Goal: Find contact information: Find contact information

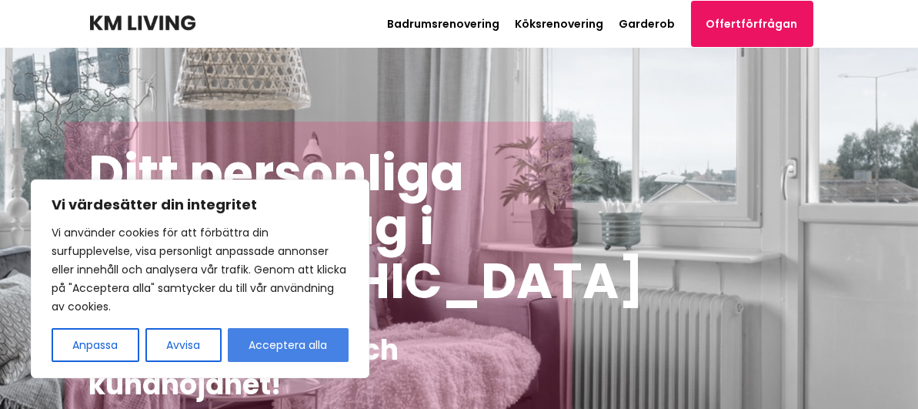
click at [303, 355] on button "Acceptera alla" at bounding box center [288, 345] width 121 height 34
checkbox input "true"
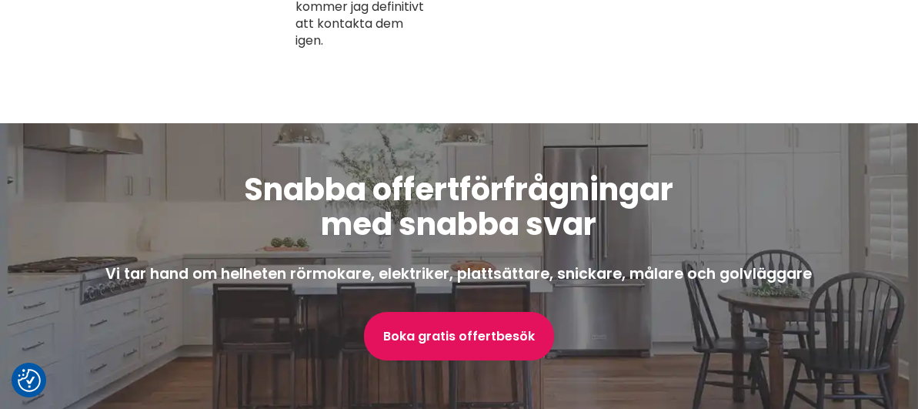
scroll to position [4428, 0]
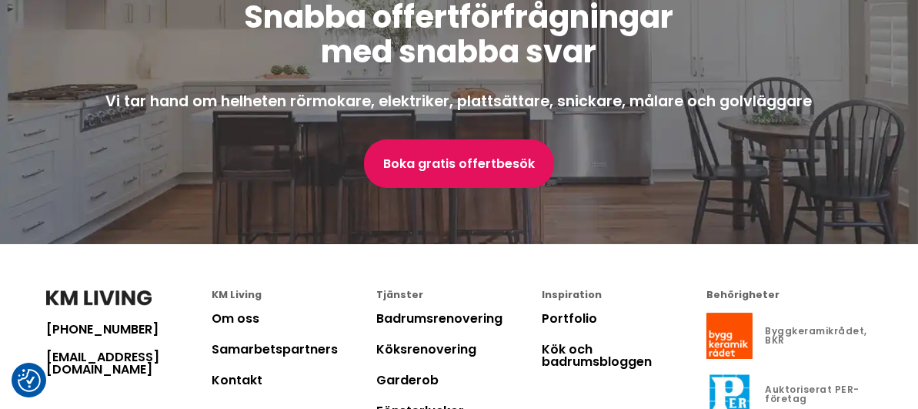
drag, startPoint x: 608, startPoint y: 308, endPoint x: 534, endPoint y: 310, distance: 73.9
copy p "556761-6015"
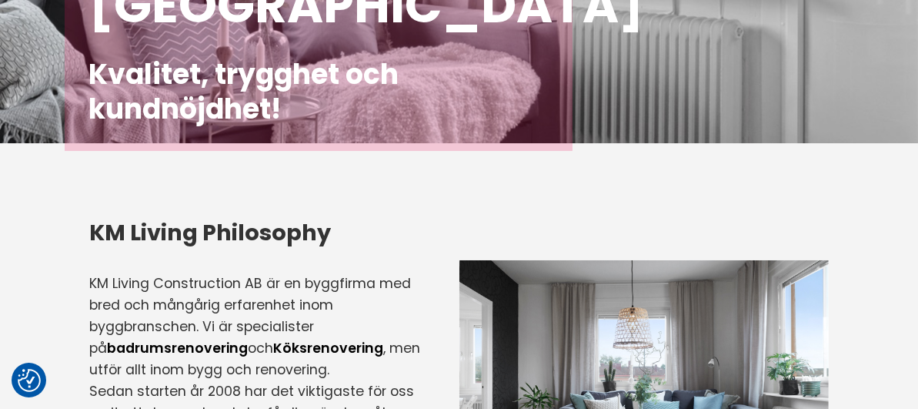
scroll to position [0, 0]
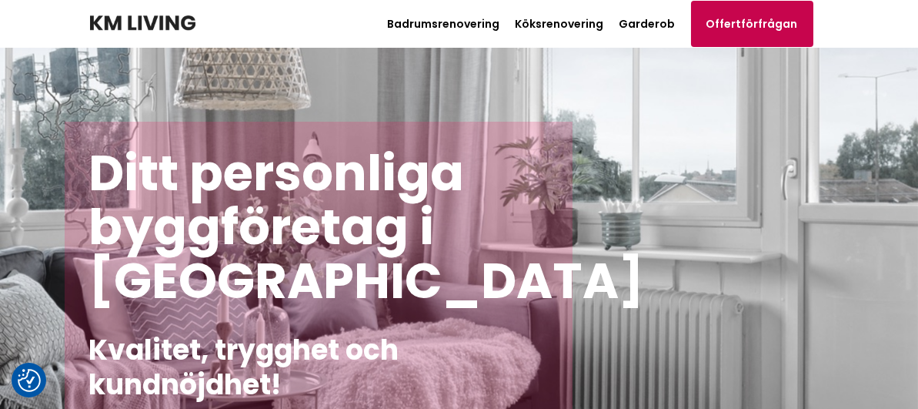
click at [814, 28] on link "Offertförfrågan" at bounding box center [752, 24] width 122 height 46
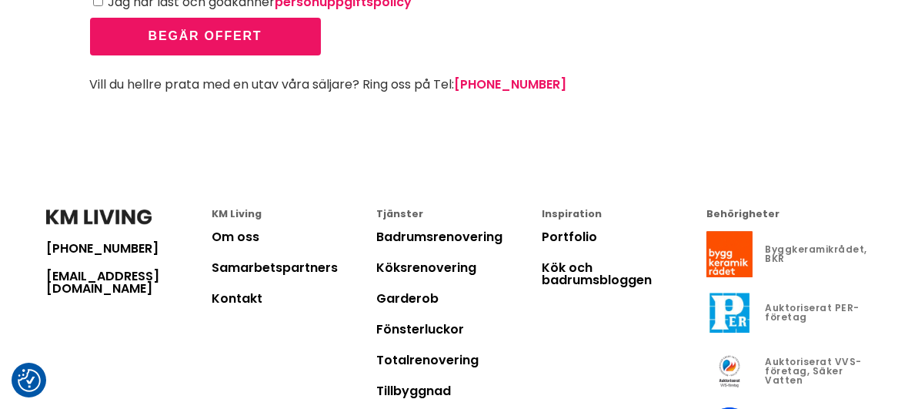
scroll to position [657, 0]
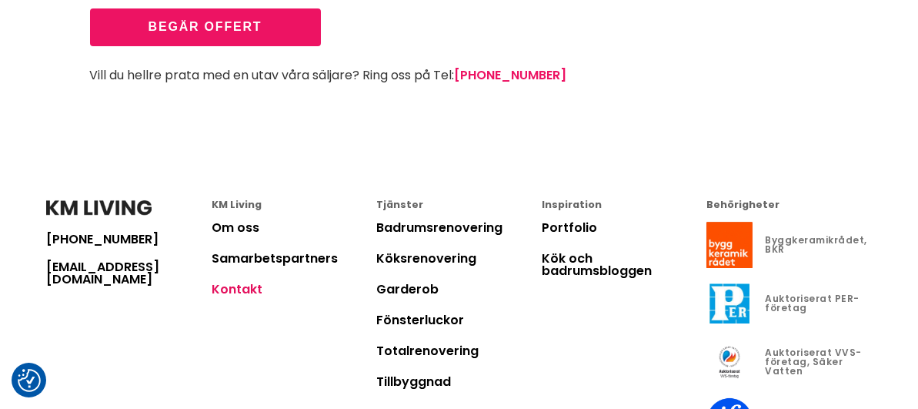
click at [229, 280] on link "Kontakt" at bounding box center [237, 289] width 51 height 18
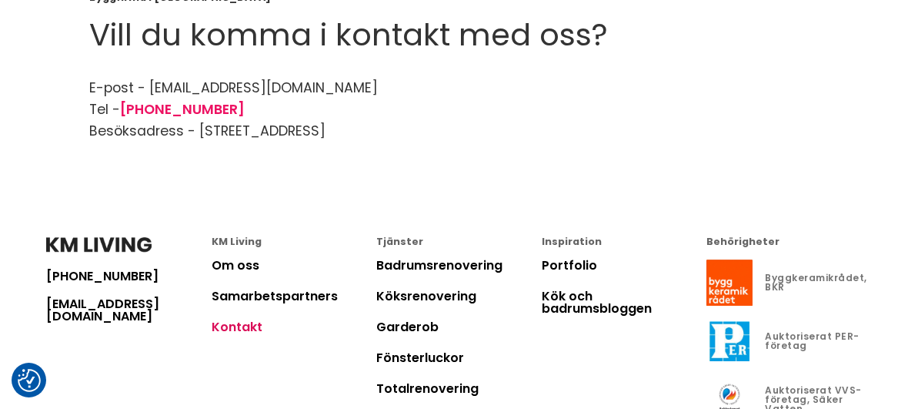
scroll to position [182, 0]
